Goal: Task Accomplishment & Management: Complete application form

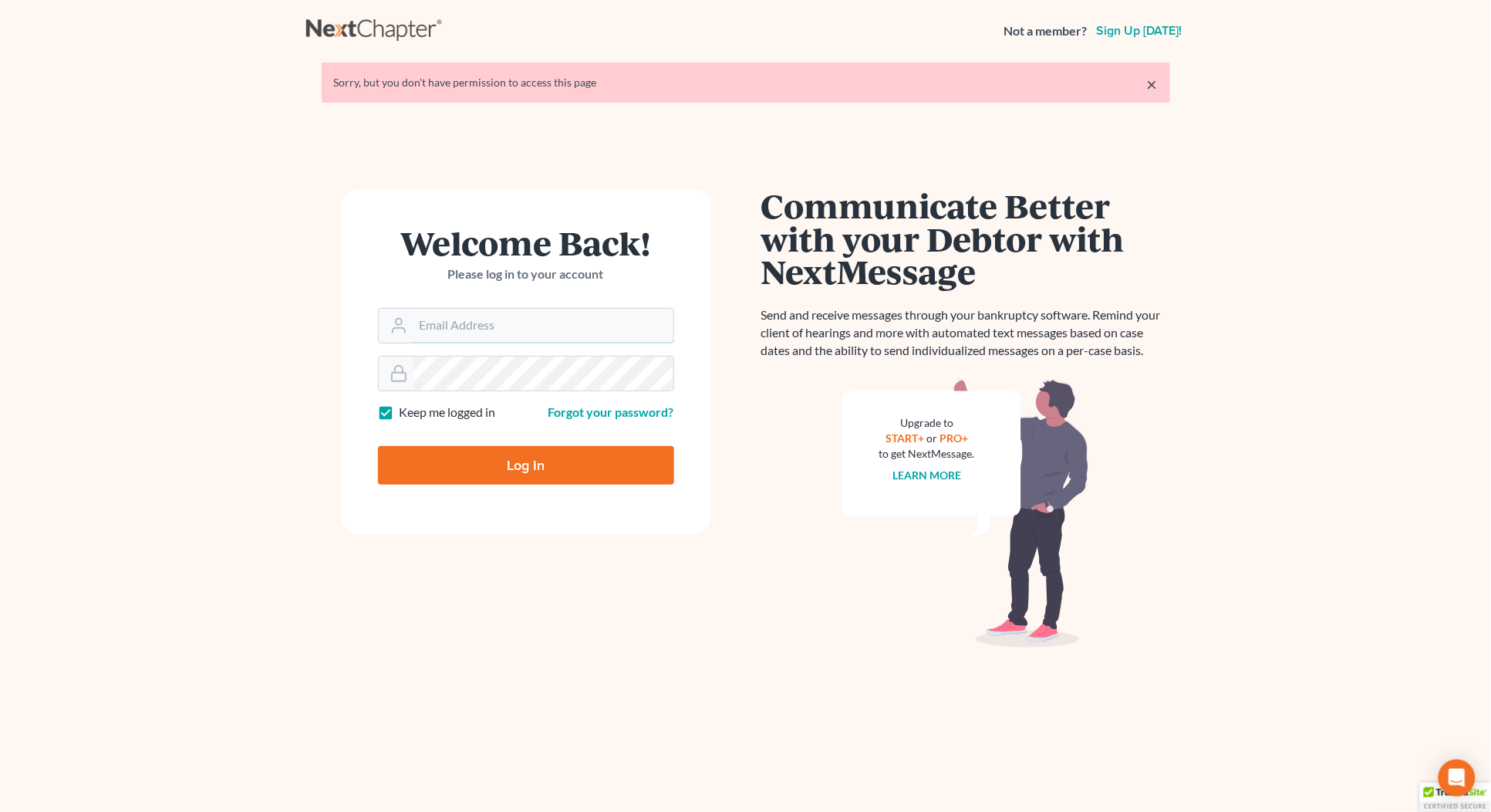
type input "[PERSON_NAME][EMAIL_ADDRESS][DOMAIN_NAME]"
click at [508, 465] on input "Log In" at bounding box center [526, 465] width 296 height 38
type input "Thinking..."
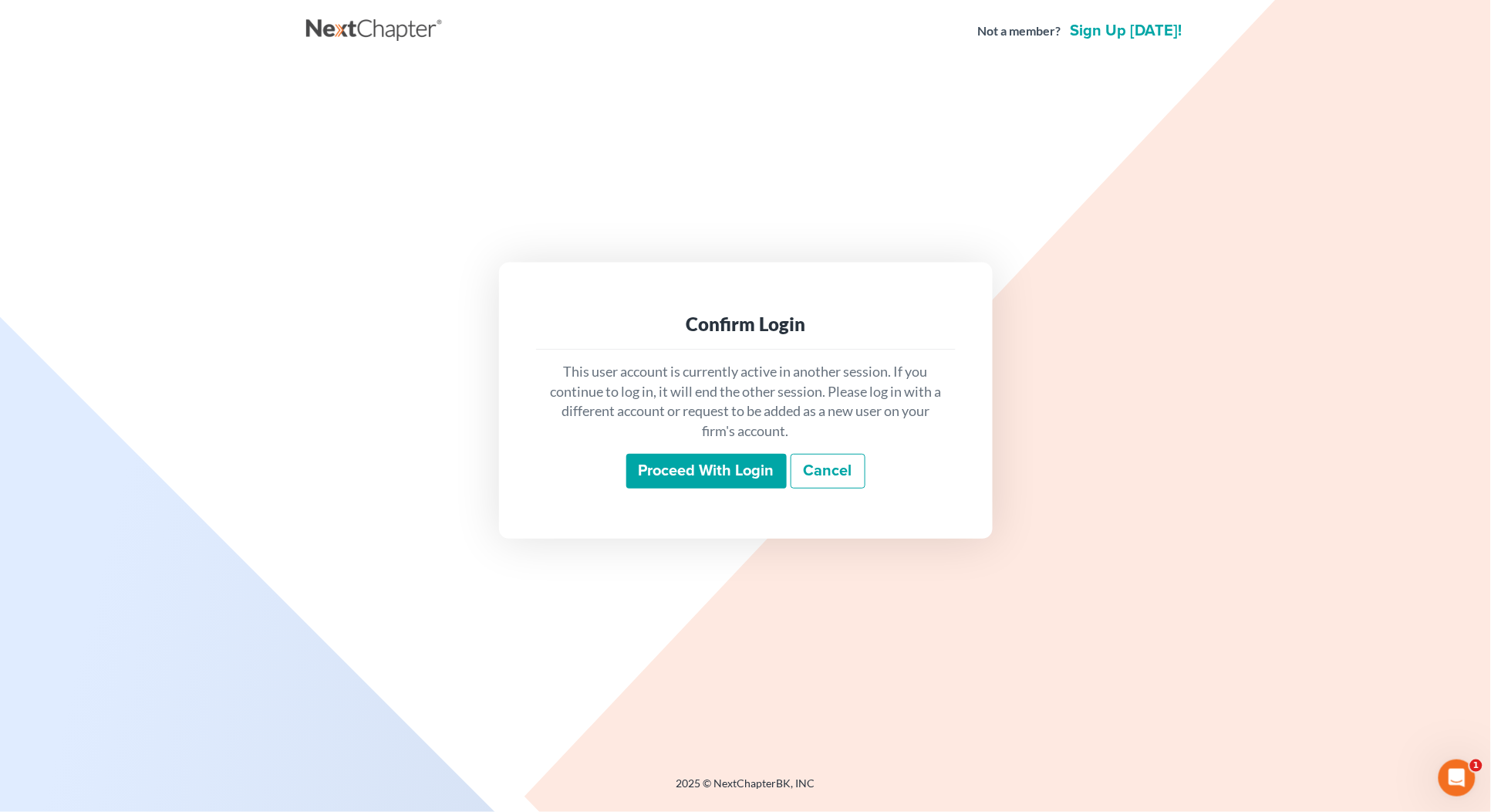
click at [646, 472] on input "Proceed with login" at bounding box center [706, 472] width 160 height 35
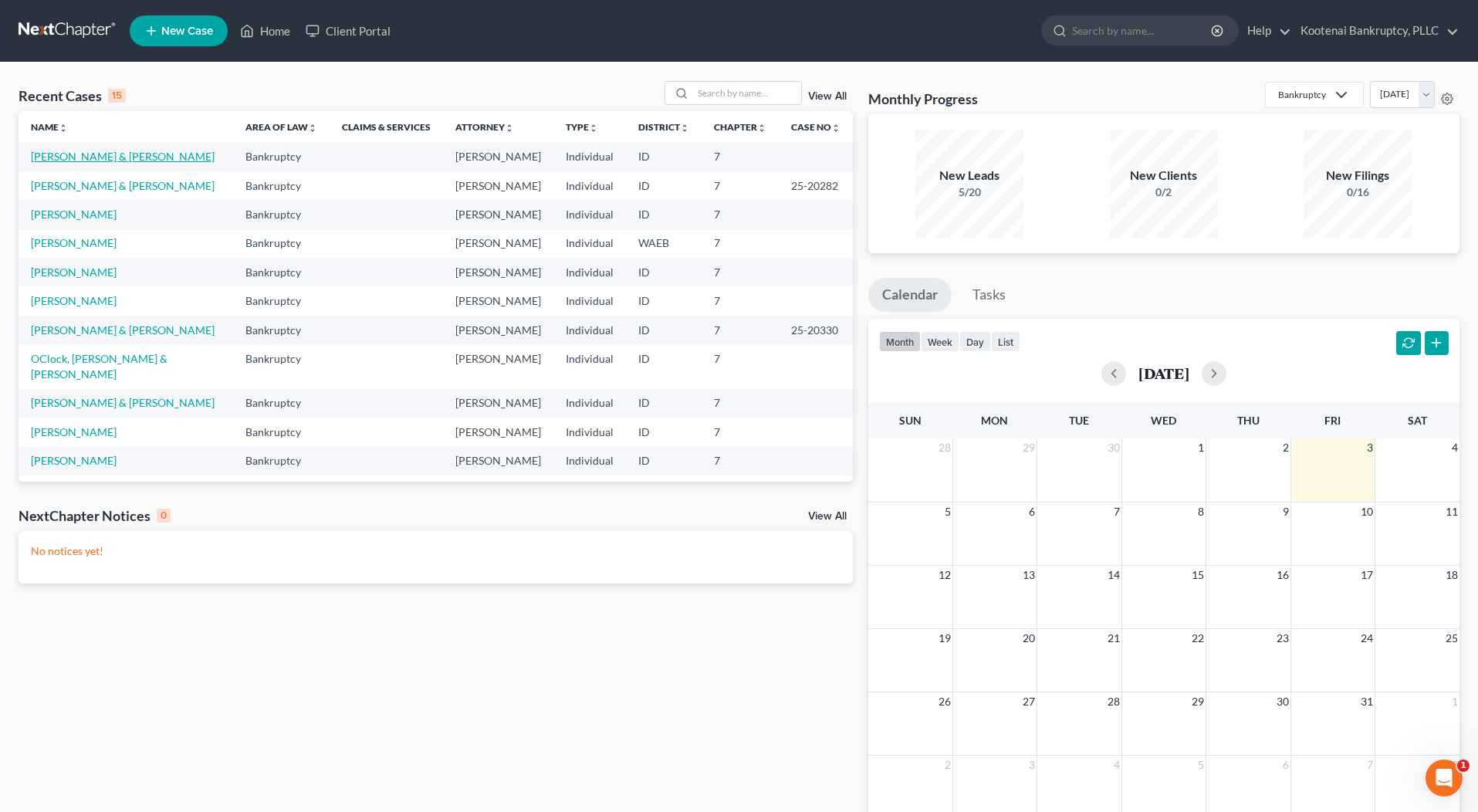
drag, startPoint x: 52, startPoint y: 157, endPoint x: 25, endPoint y: 164, distance: 27.9
click at [51, 157] on link "Cansino, Donald & Aimee" at bounding box center [123, 156] width 183 height 13
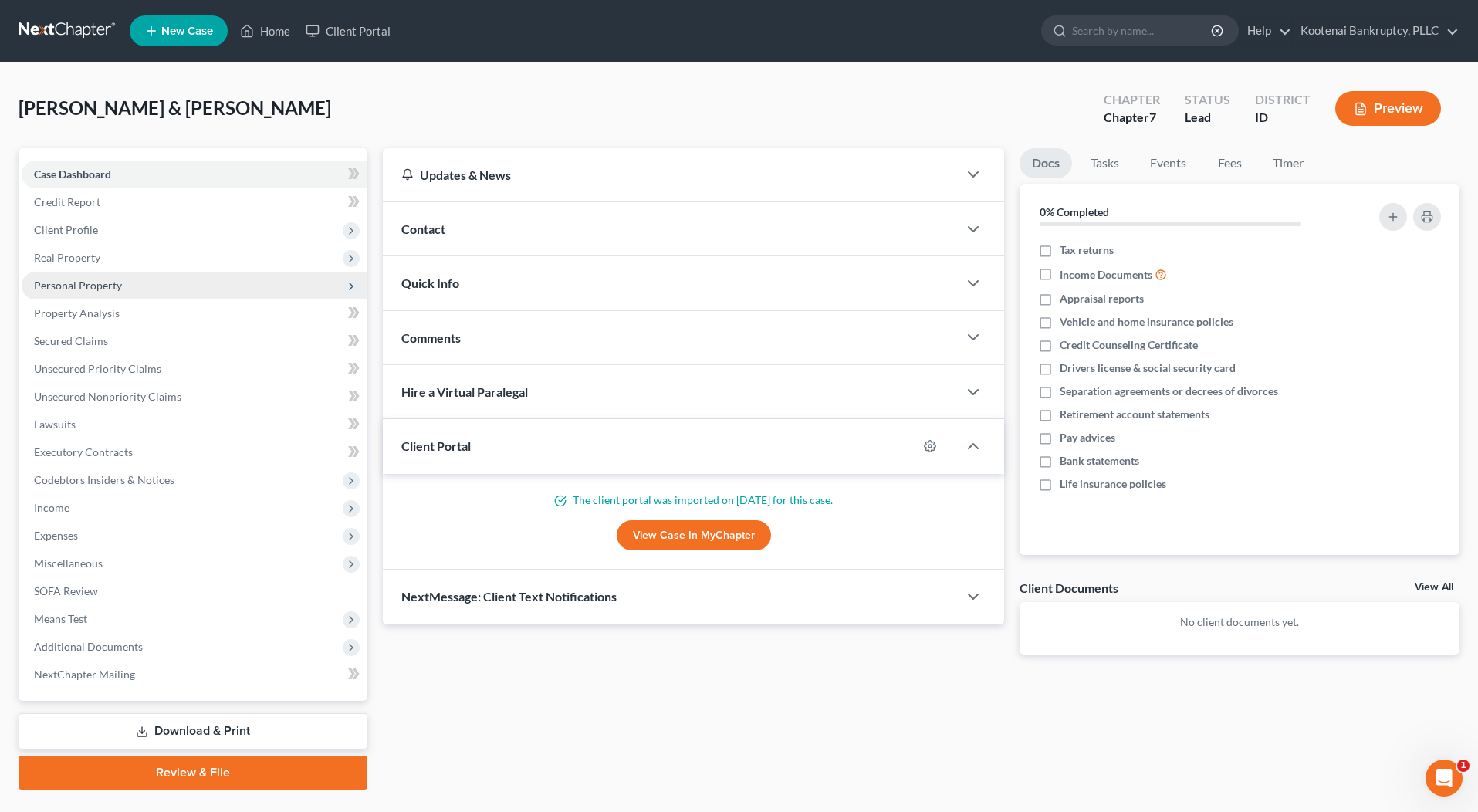
click at [34, 286] on span "Personal Property" at bounding box center [78, 285] width 88 height 13
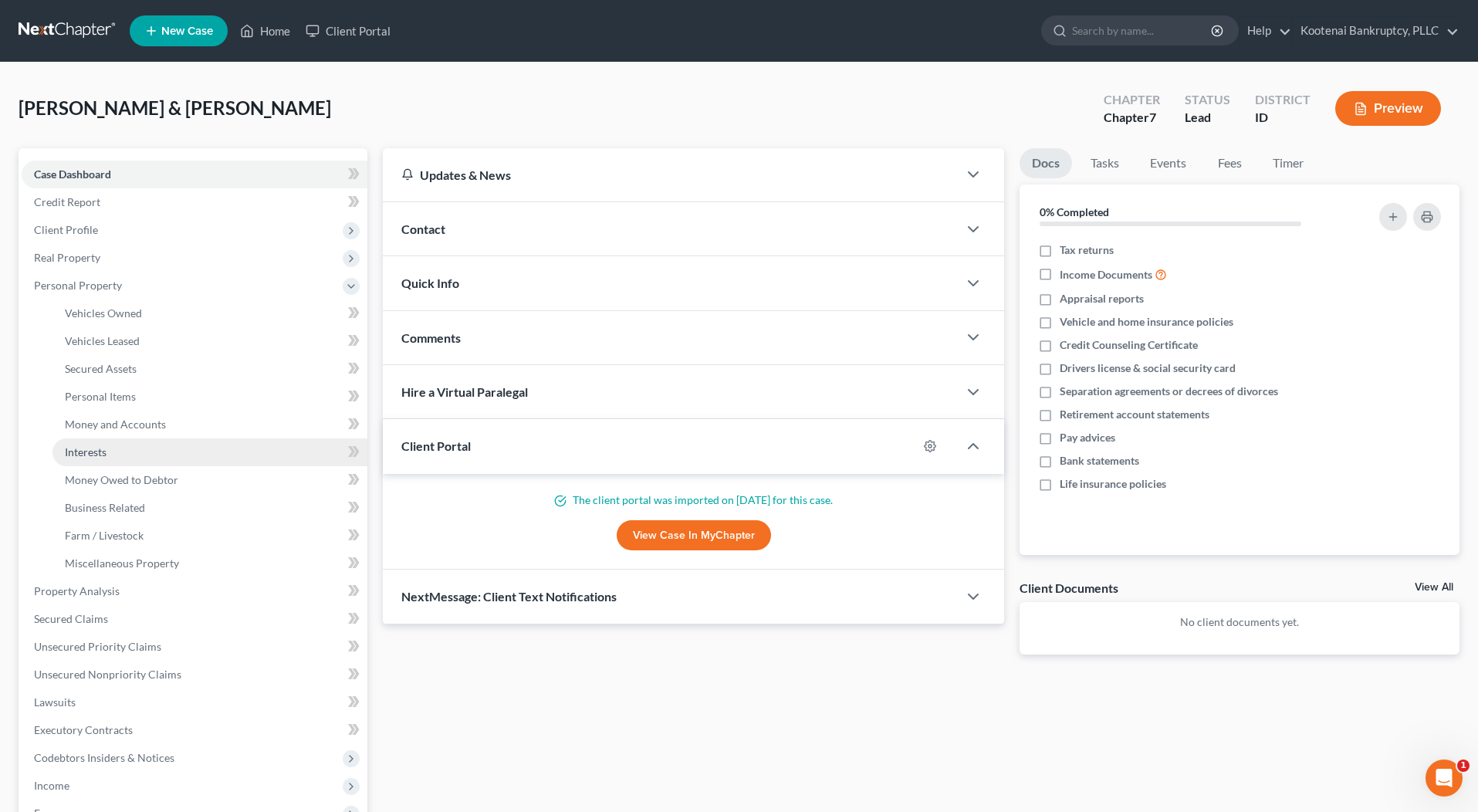
click at [78, 452] on span "Interests" at bounding box center [86, 452] width 42 height 13
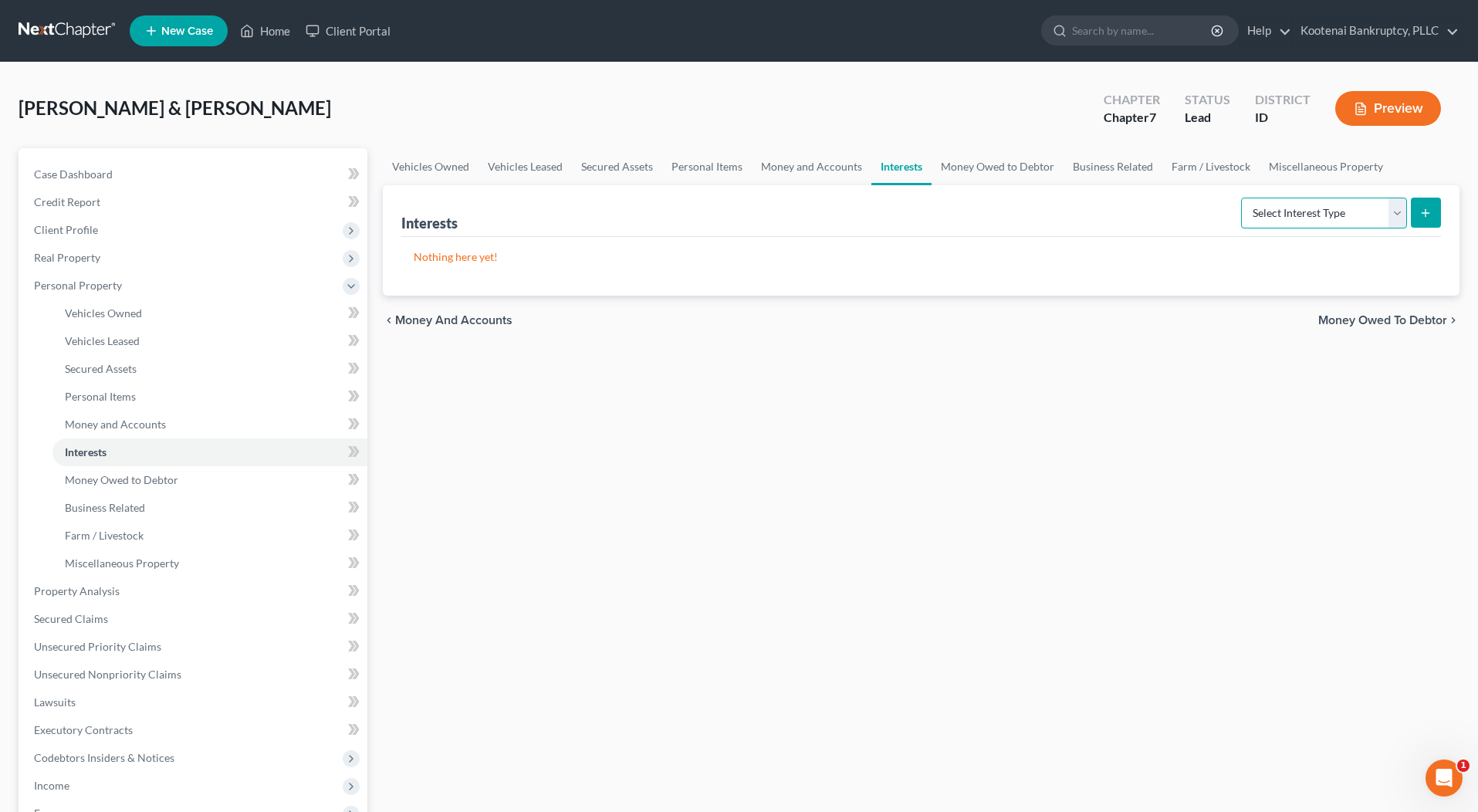
click at [1394, 215] on select "Select Interest Type 401K Annuity Bond Education IRA Government Bond Government…" at bounding box center [1323, 213] width 166 height 31
select select "term_life_insurance"
click at [1242, 198] on select "Select Interest Type 401K Annuity Bond Education IRA Government Bond Government…" at bounding box center [1323, 213] width 166 height 31
click at [1426, 201] on button "submit" at bounding box center [1426, 213] width 30 height 30
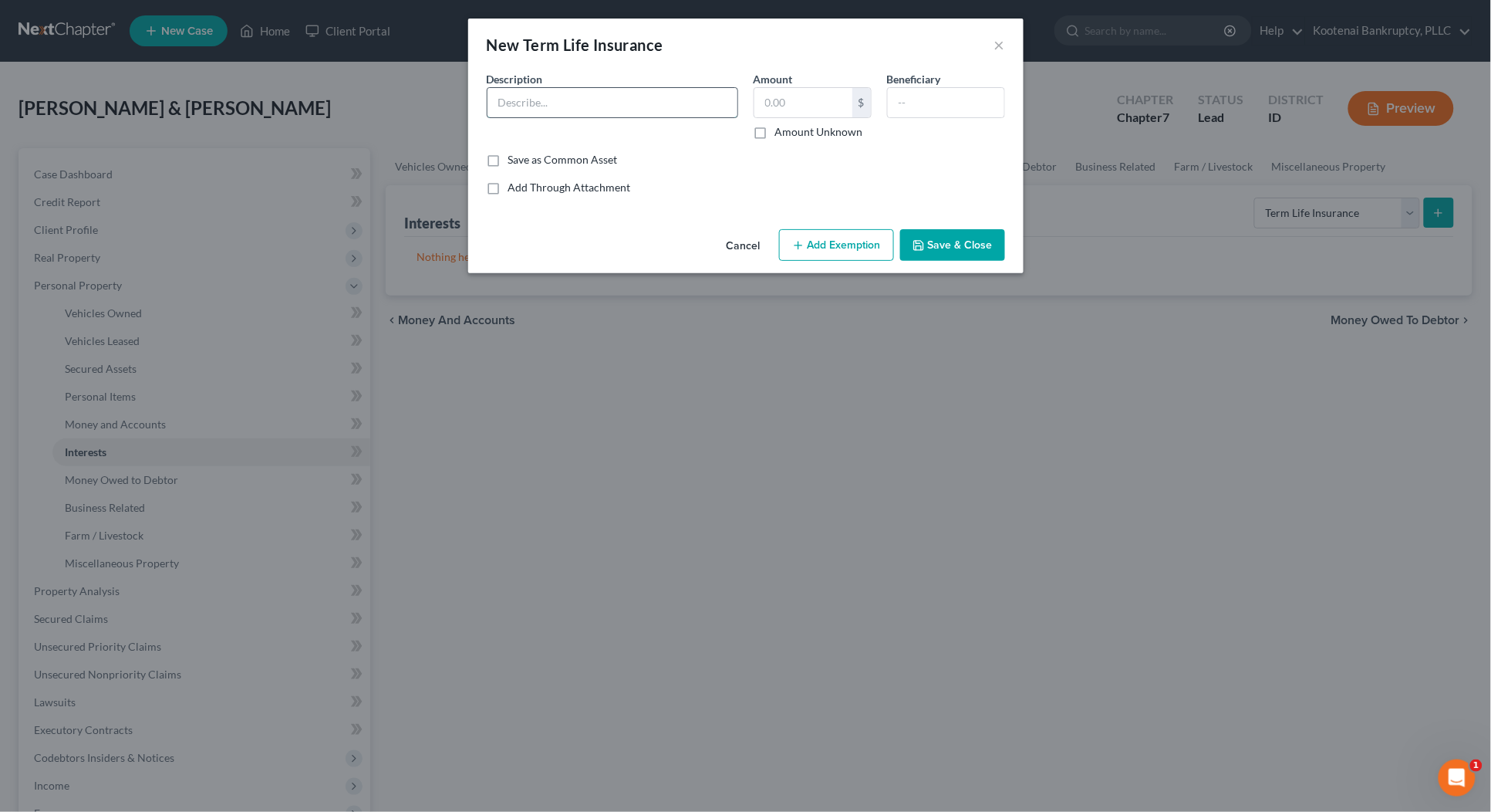
click at [518, 108] on input "text" at bounding box center [613, 103] width 250 height 30
type input "Metlife Term- work"
click at [797, 105] on input "text" at bounding box center [803, 103] width 98 height 30
type input "0"
click at [830, 248] on button "Add Exemption" at bounding box center [837, 245] width 115 height 32
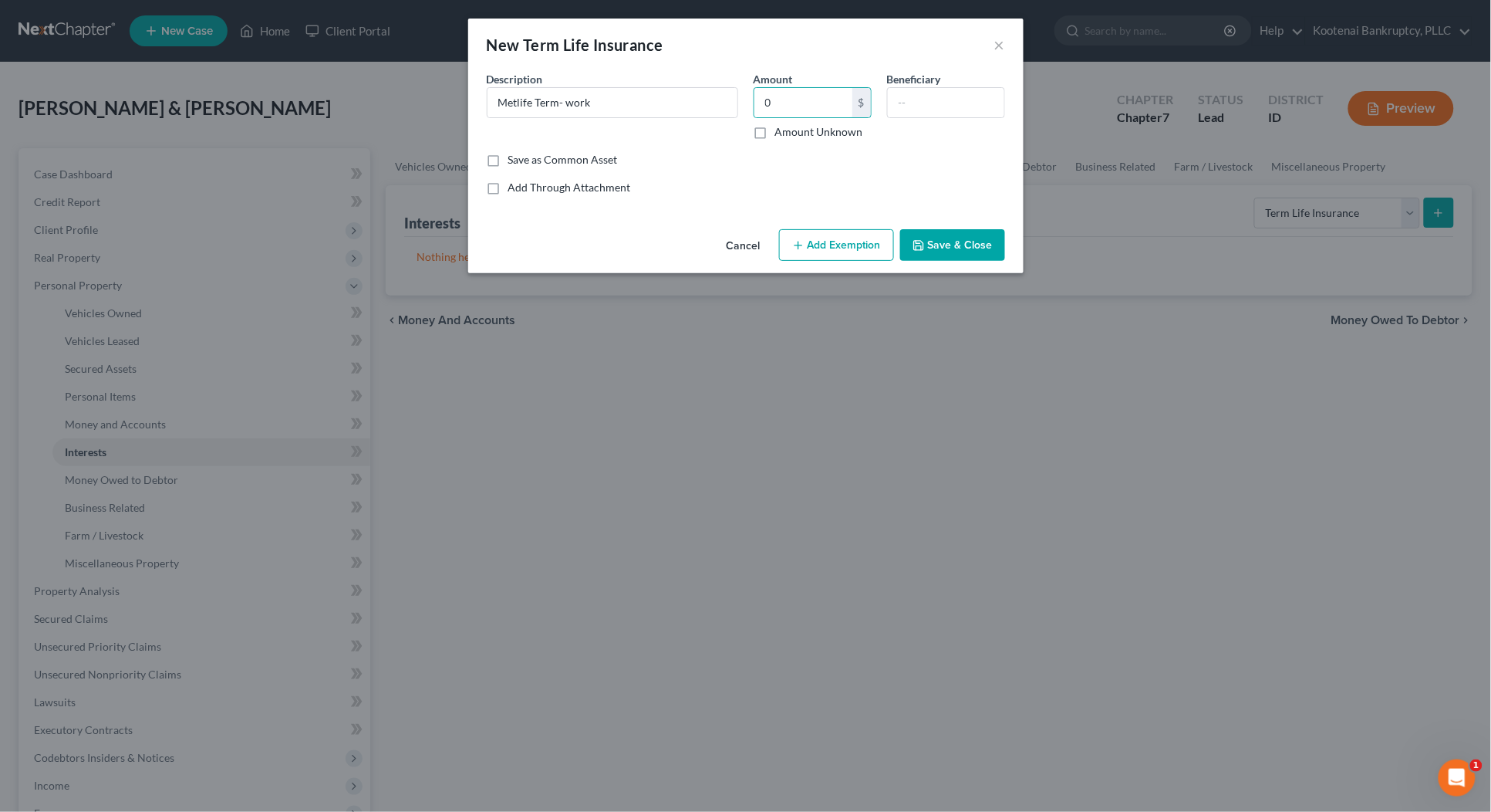
select select "2"
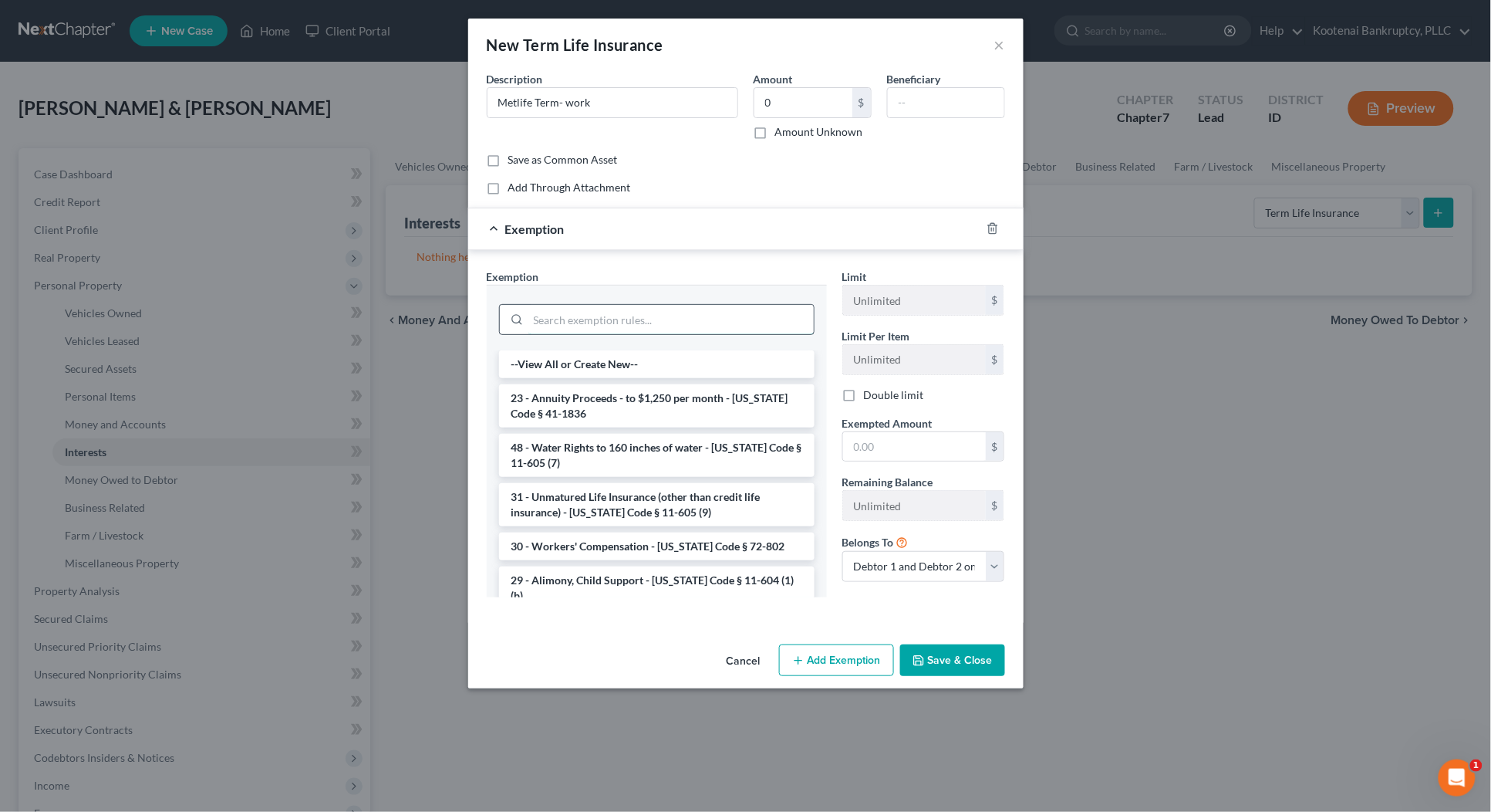
click at [560, 322] on input "search" at bounding box center [671, 320] width 286 height 30
click at [550, 514] on li "31 - Unmatured Life Insurance (other than credit life insurance) - Idaho Code §…" at bounding box center [657, 504] width 315 height 43
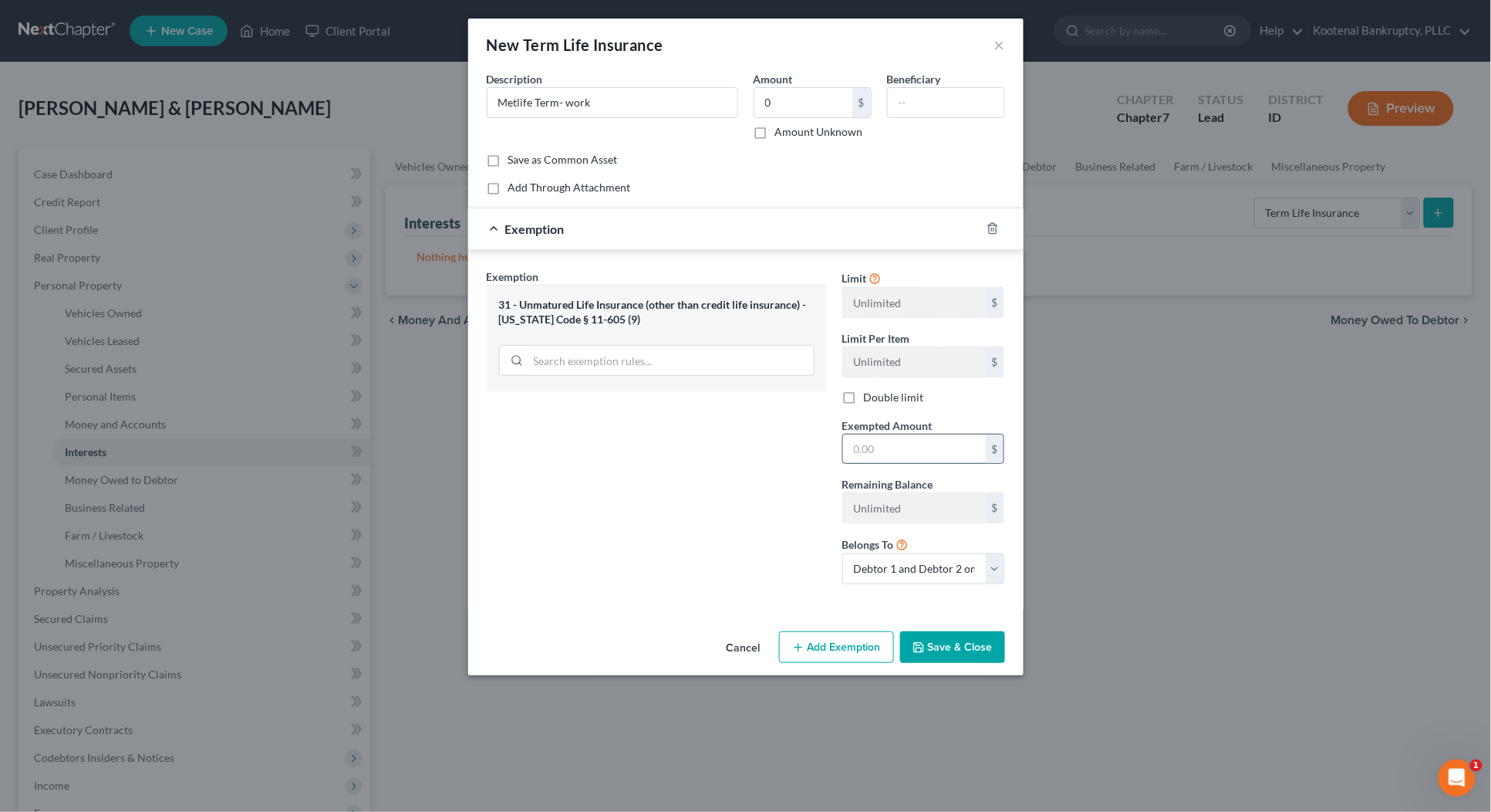
drag, startPoint x: 854, startPoint y: 445, endPoint x: 845, endPoint y: 449, distance: 9.8
click at [847, 449] on input "text" at bounding box center [914, 448] width 143 height 30
type input "0"
drag, startPoint x: 762, startPoint y: 491, endPoint x: 786, endPoint y: 530, distance: 45.8
click at [765, 496] on div "Exemption Set must be selected for CA. Exemption * 31 - Unmatured Life Insuranc…" at bounding box center [657, 432] width 356 height 328
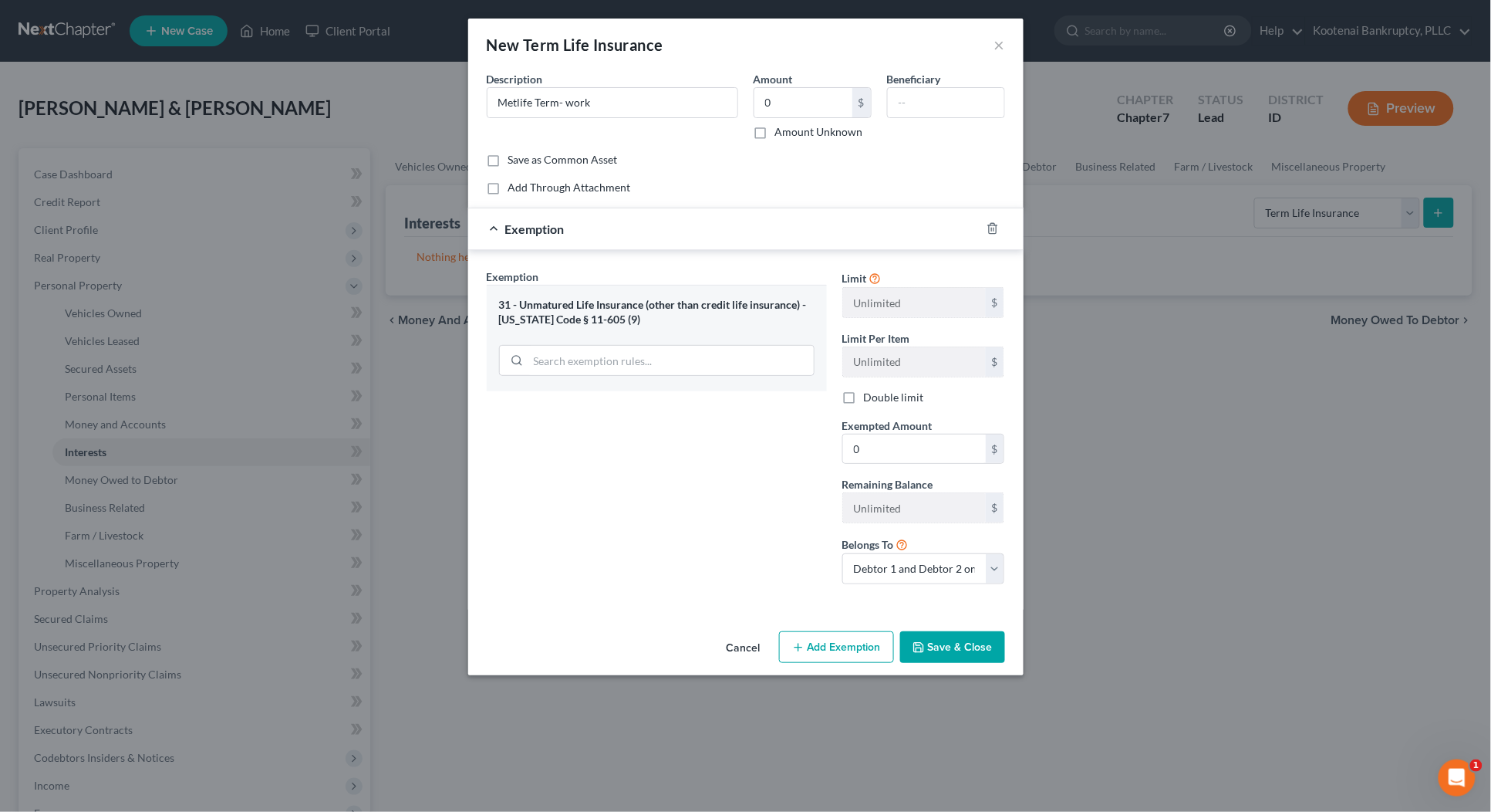
click at [939, 649] on button "Save & Close" at bounding box center [952, 647] width 105 height 32
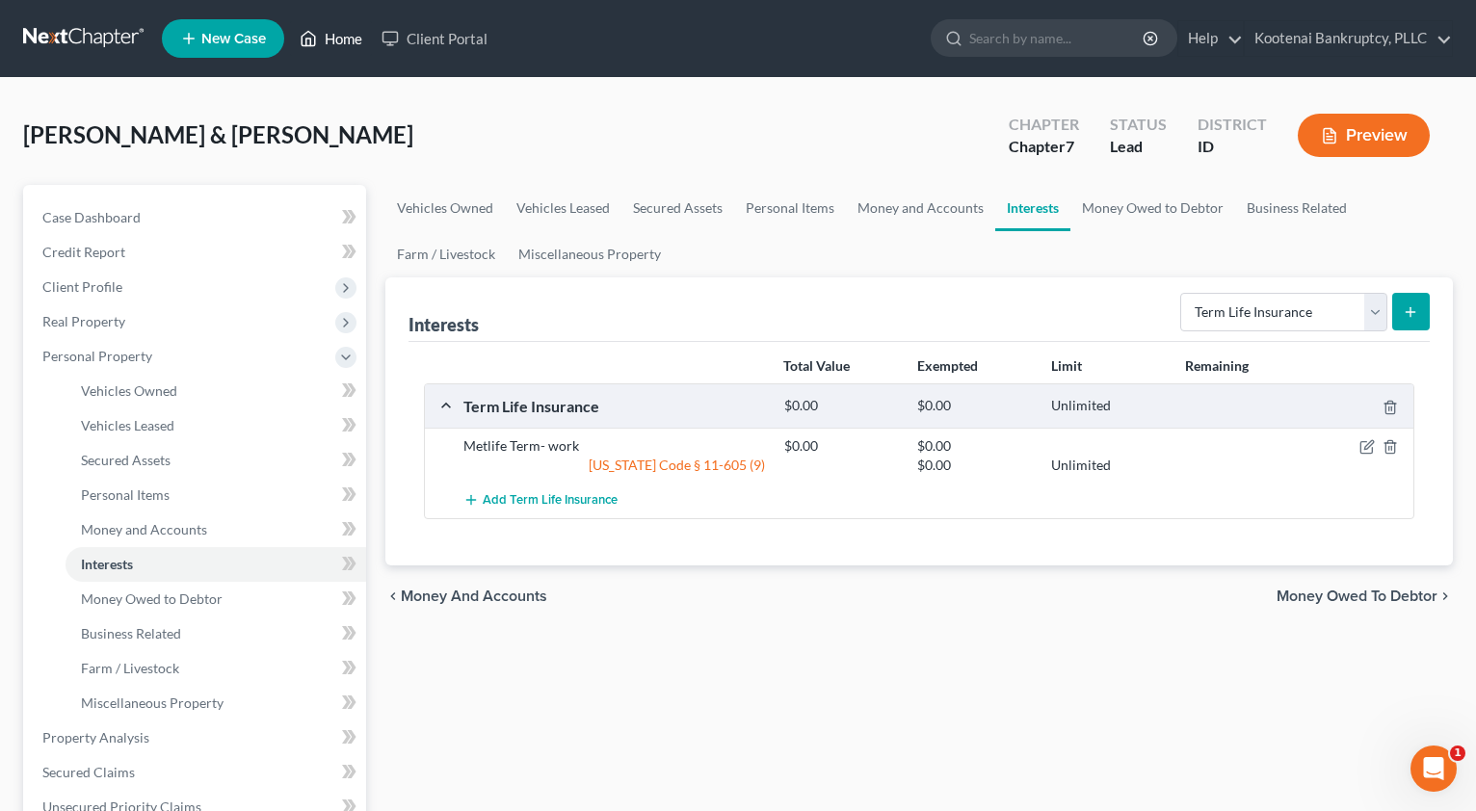
click at [340, 43] on link "Home" at bounding box center [331, 38] width 82 height 35
